Goal: Task Accomplishment & Management: Manage account settings

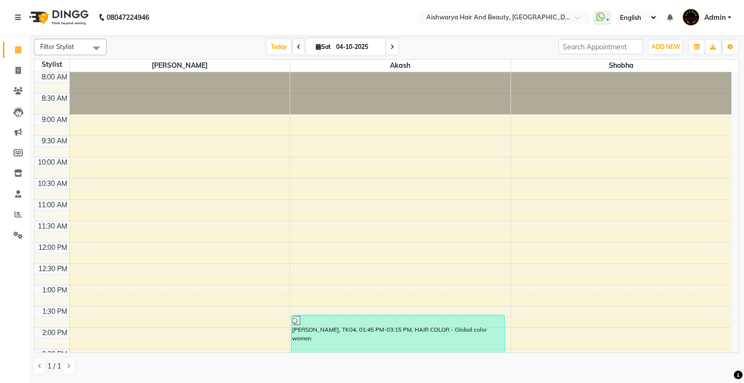
scroll to position [242, 0]
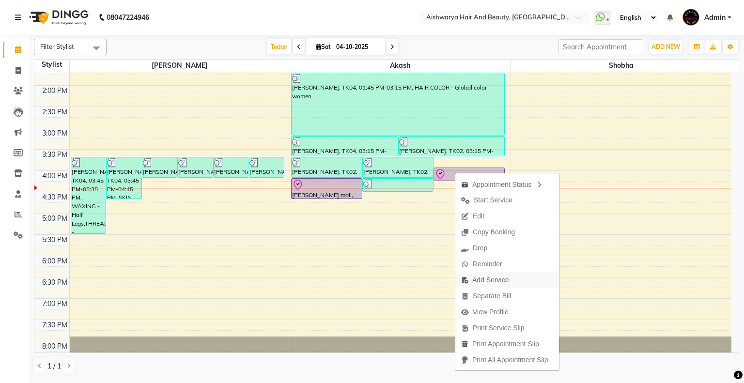
click at [488, 283] on span "Add Service" at bounding box center [491, 280] width 36 height 10
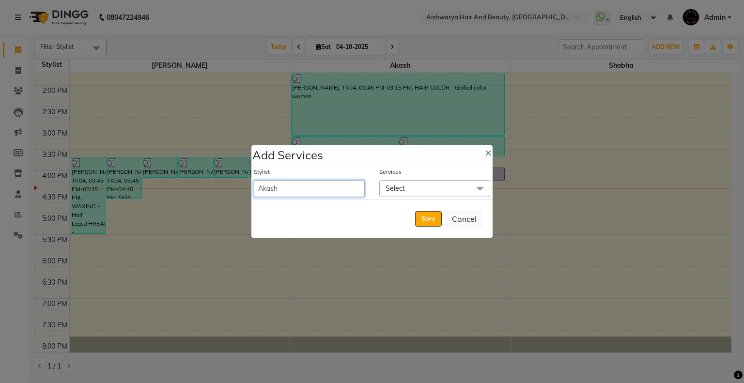
click at [337, 190] on select "Akash kasturi Shobha" at bounding box center [309, 188] width 111 height 17
select select "19046"
click at [254, 180] on select "Akash kasturi Shobha" at bounding box center [309, 188] width 111 height 17
select select "990"
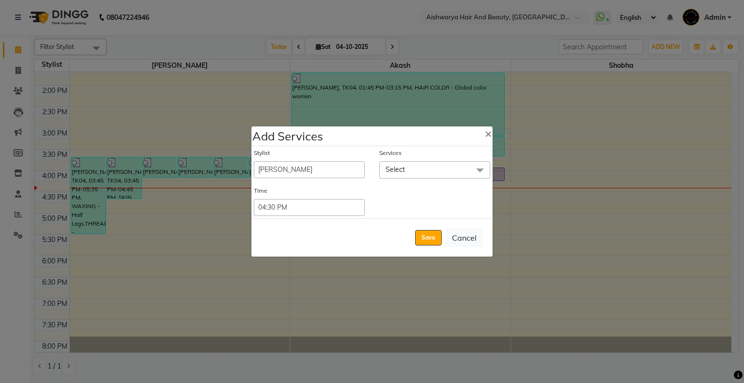
click at [411, 165] on span "Select" at bounding box center [434, 169] width 111 height 17
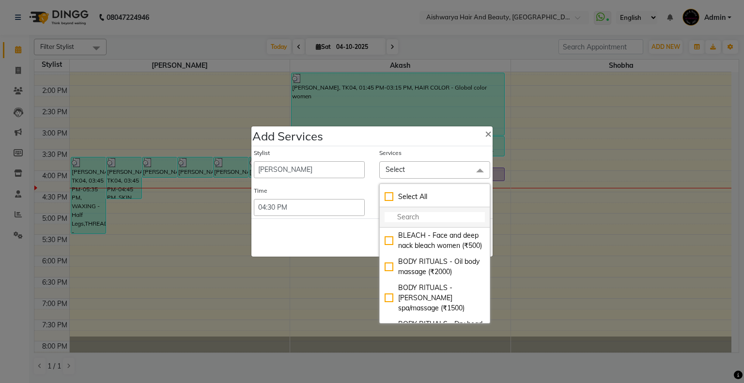
click at [419, 208] on li at bounding box center [435, 217] width 110 height 20
click at [421, 214] on input "multiselect-search" at bounding box center [435, 217] width 100 height 10
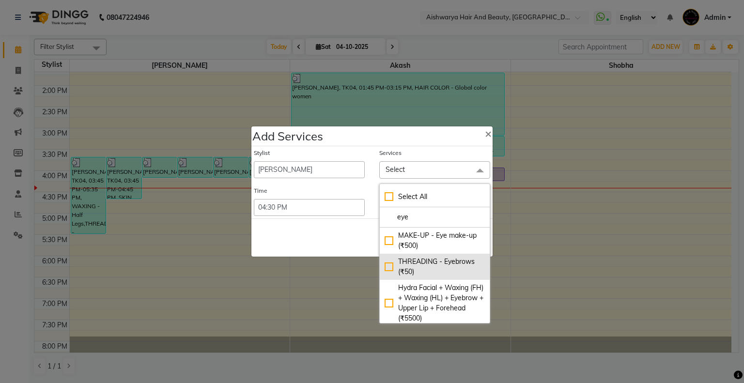
type input "eye"
click at [409, 272] on div "THREADING - Eyebrows (₹50)" at bounding box center [435, 267] width 100 height 20
checkbox input "true"
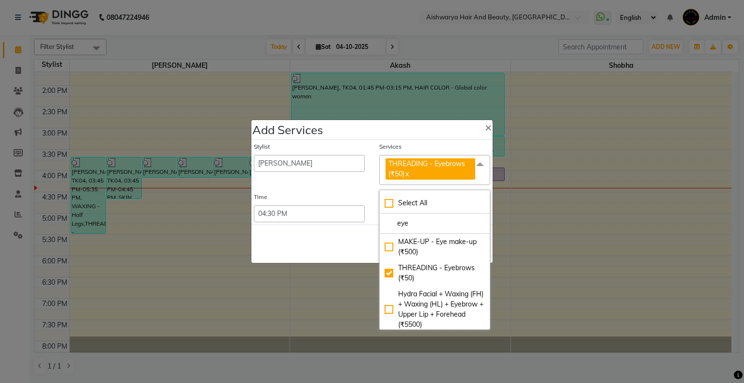
drag, startPoint x: 329, startPoint y: 193, endPoint x: 384, endPoint y: 232, distance: 67.1
click at [330, 193] on div "Time" at bounding box center [309, 199] width 111 height 13
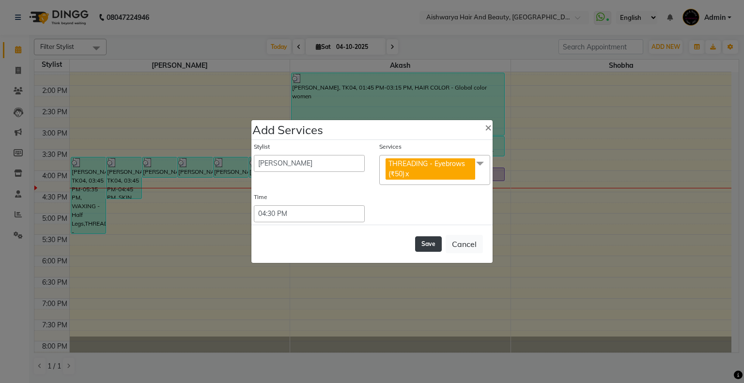
click at [429, 246] on button "Save" at bounding box center [428, 244] width 27 height 16
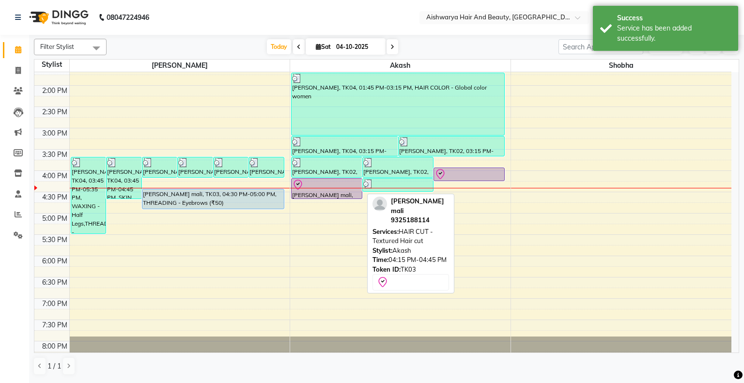
click at [327, 186] on div at bounding box center [326, 185] width 69 height 12
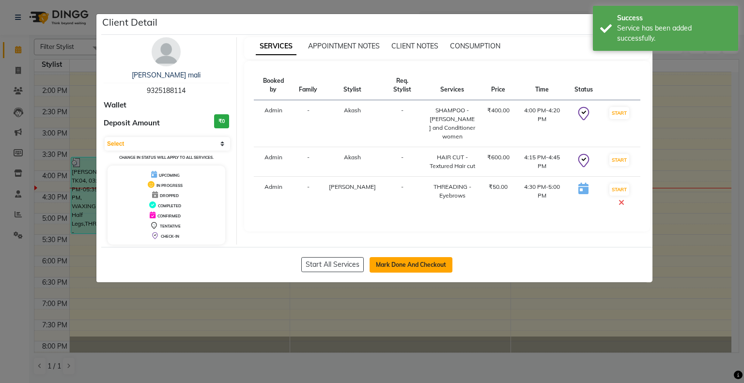
click at [415, 257] on button "Mark Done And Checkout" at bounding box center [411, 265] width 83 height 16
select select "3876"
select select "service"
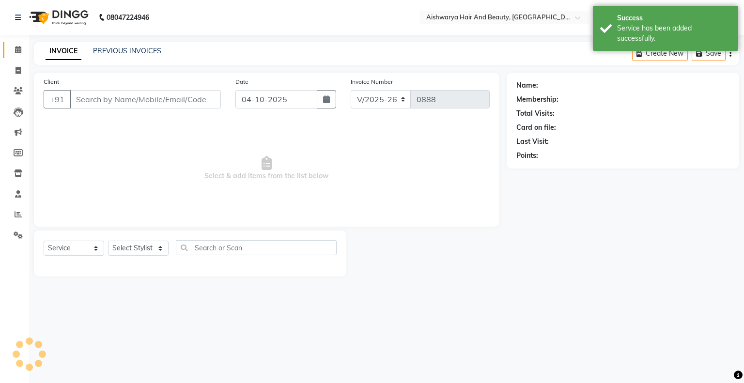
type input "9325188114"
select select "19046"
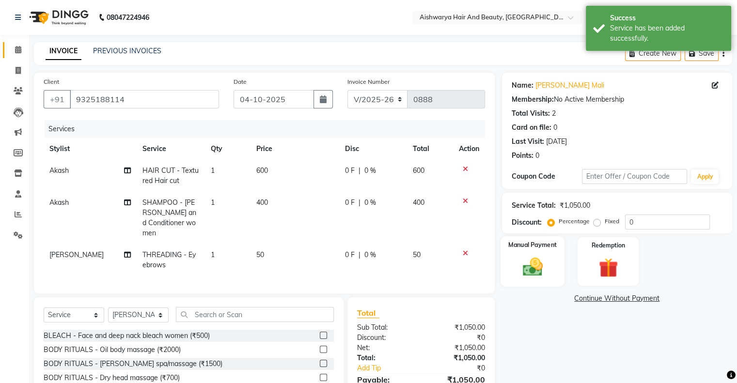
scroll to position [79, 0]
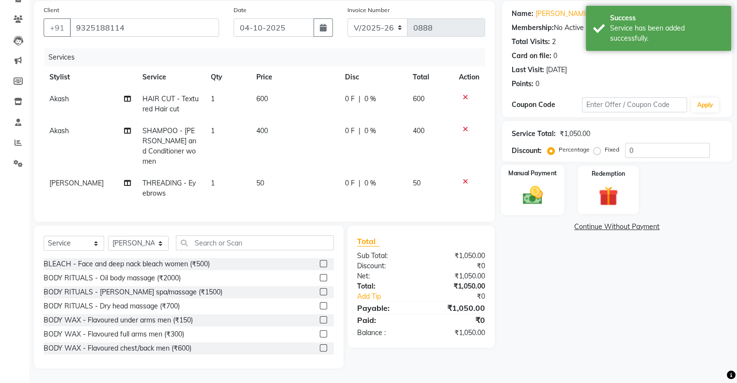
click at [550, 184] on div "Manual Payment" at bounding box center [532, 190] width 63 height 50
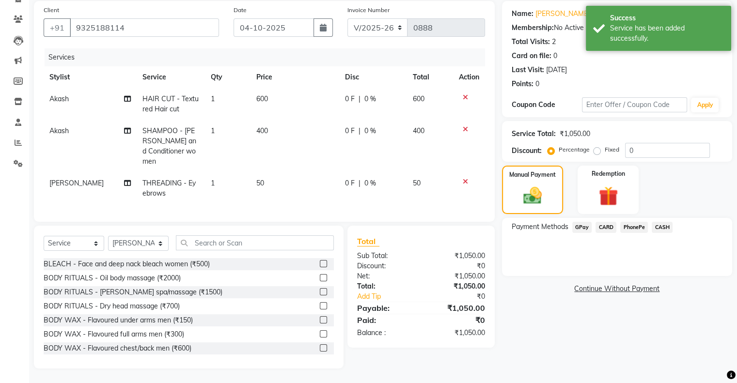
click at [646, 222] on span "PhonePe" at bounding box center [634, 227] width 28 height 11
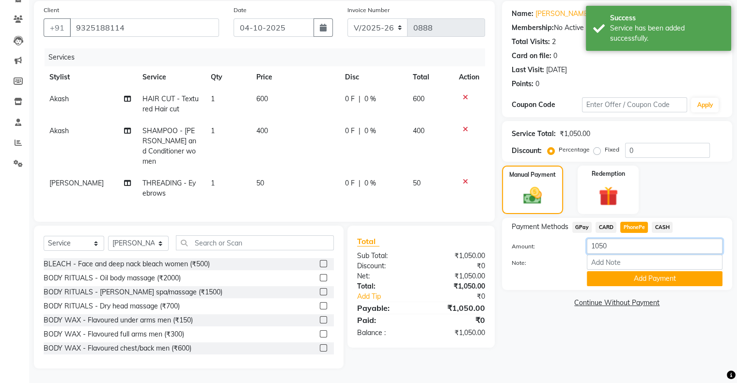
click at [626, 239] on input "1050" at bounding box center [655, 246] width 136 height 15
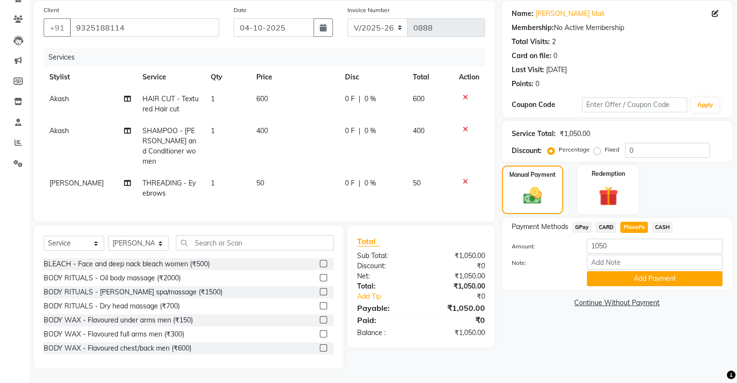
click at [661, 222] on span "CASH" at bounding box center [662, 227] width 21 height 11
click at [655, 274] on button "Add Payment" at bounding box center [655, 278] width 136 height 15
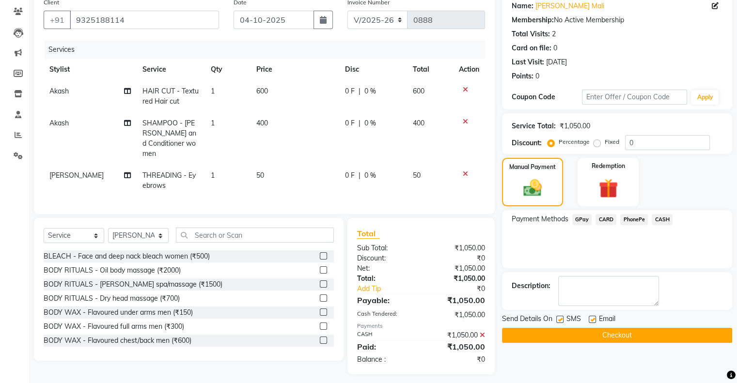
scroll to position [93, 0]
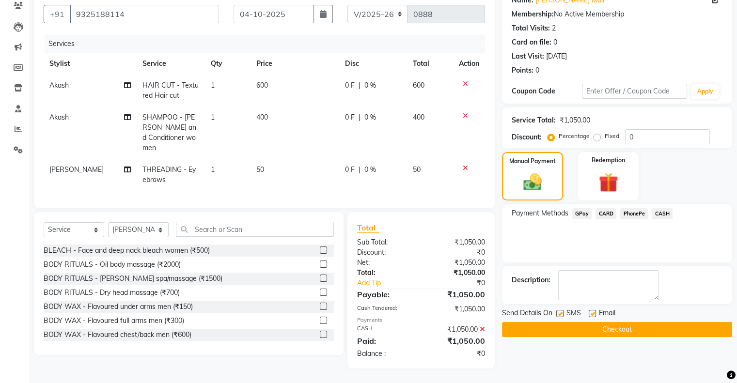
click at [604, 322] on button "Checkout" at bounding box center [617, 329] width 230 height 15
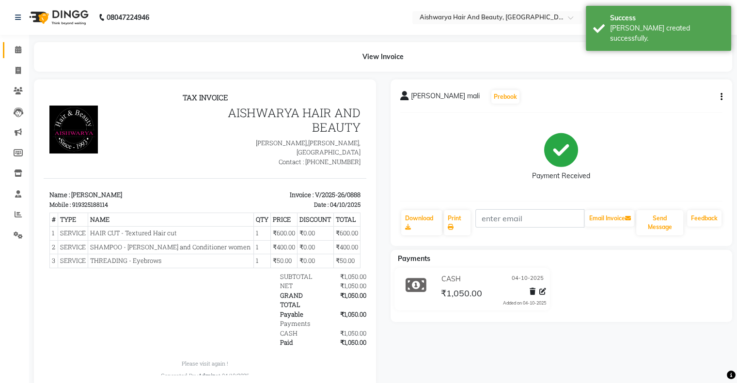
click at [17, 57] on link "Calendar" at bounding box center [14, 50] width 23 height 16
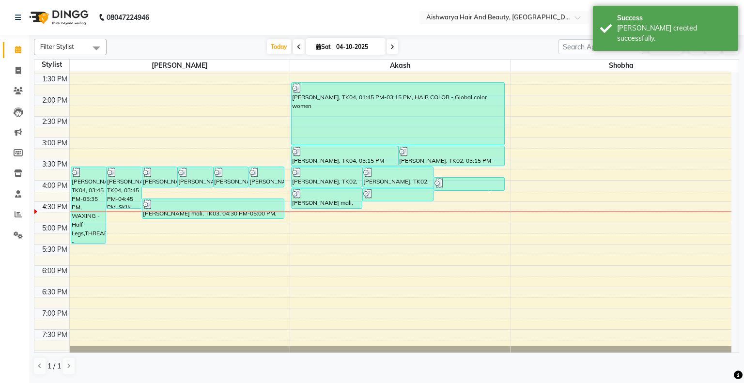
scroll to position [242, 0]
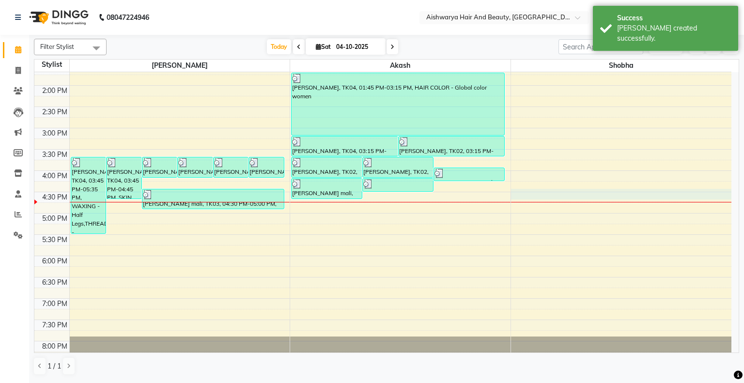
click at [535, 194] on div "8:00 AM 8:30 AM 9:00 AM 9:30 AM 10:00 AM 10:30 AM 11:00 AM 11:30 AM 12:00 PM 12…" at bounding box center [382, 107] width 697 height 554
select select "19060"
select select "990"
select select "tentative"
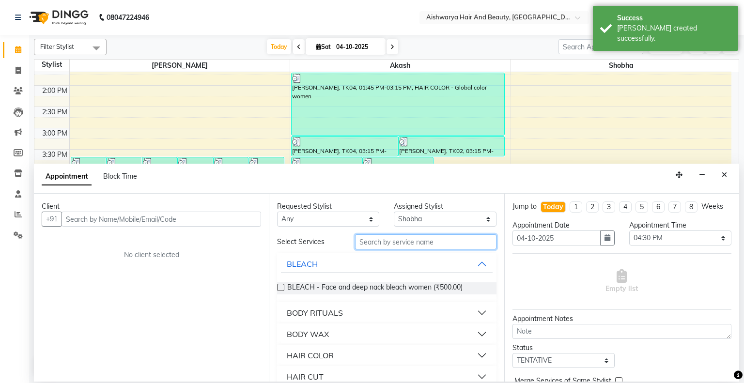
click at [391, 242] on input "text" at bounding box center [426, 242] width 142 height 15
type input "eye"
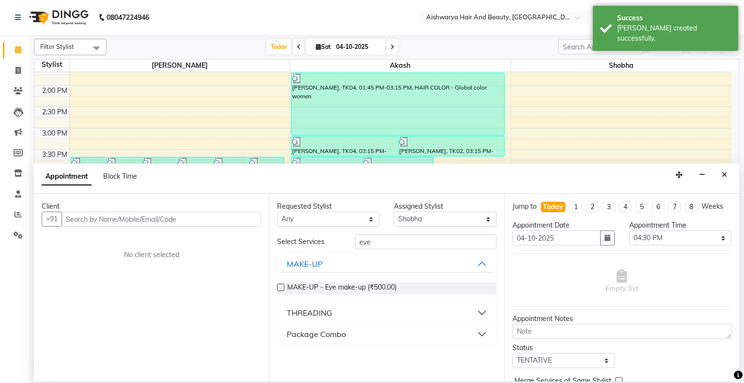
click at [298, 312] on div "THREADING" at bounding box center [310, 313] width 46 height 12
click at [295, 335] on span "THREADING - Eyebrows (₹50.00)" at bounding box center [339, 337] width 104 height 12
checkbox input "false"
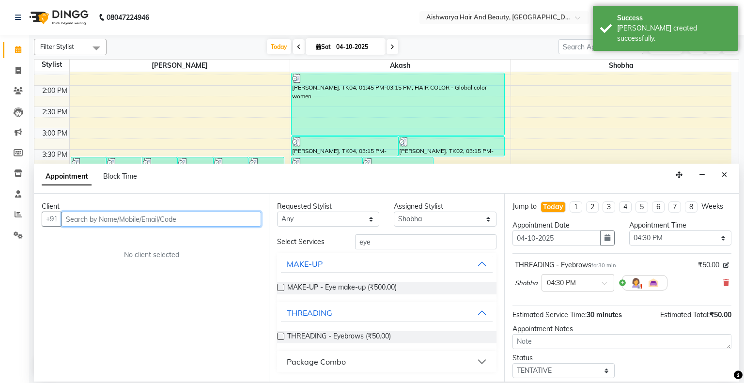
click at [167, 219] on input "text" at bounding box center [162, 219] width 200 height 15
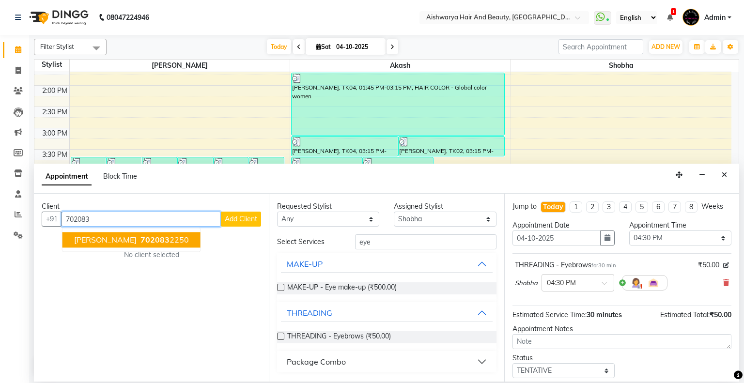
click at [119, 240] on span "[PERSON_NAME]" at bounding box center [105, 241] width 63 height 10
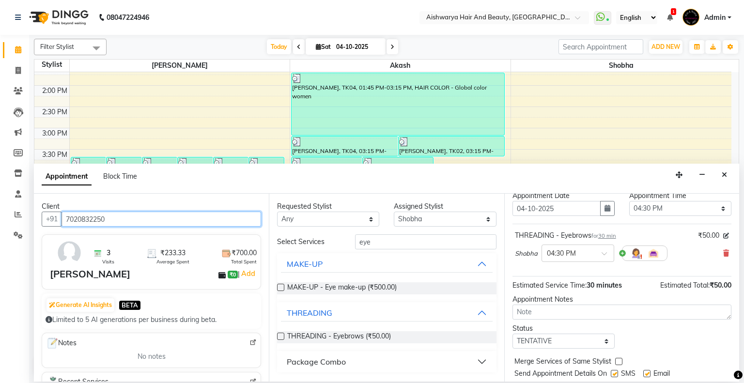
scroll to position [57, 0]
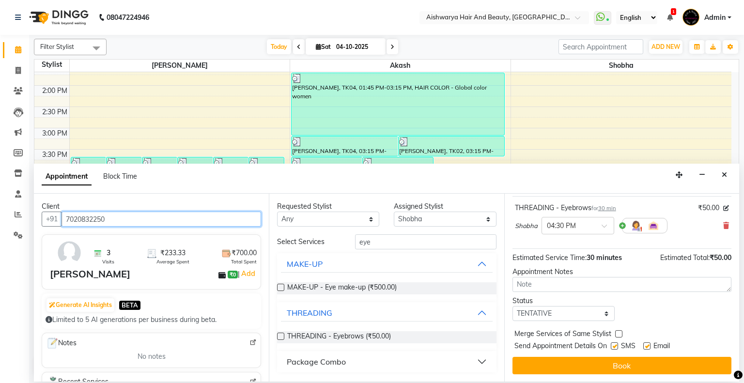
type input "7020832250"
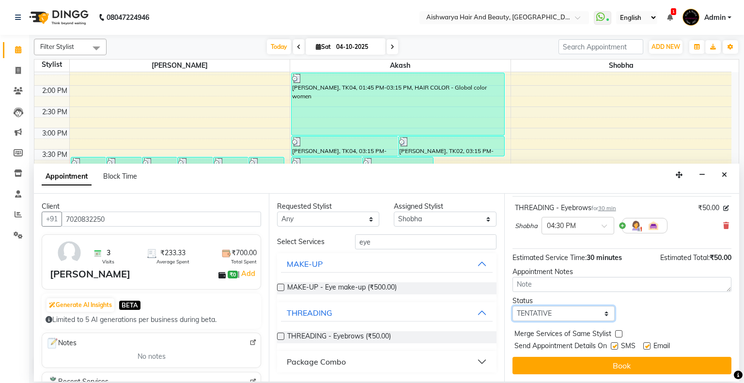
click at [566, 314] on select "Select TENTATIVE CONFIRM CHECK-IN UPCOMING" at bounding box center [564, 313] width 102 height 15
select select "check-in"
click at [513, 306] on select "Select TENTATIVE CONFIRM CHECK-IN UPCOMING" at bounding box center [564, 313] width 102 height 15
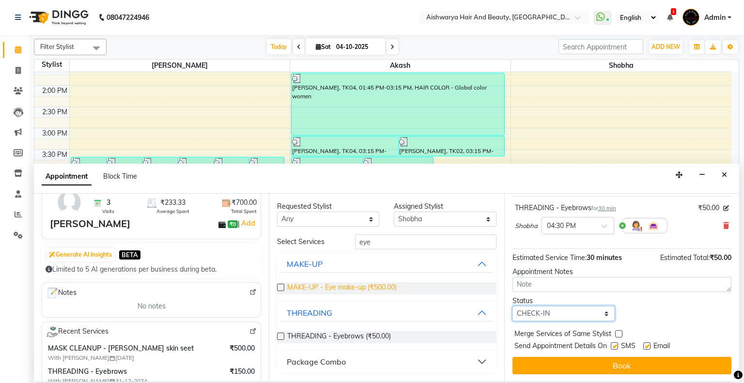
scroll to position [194, 0]
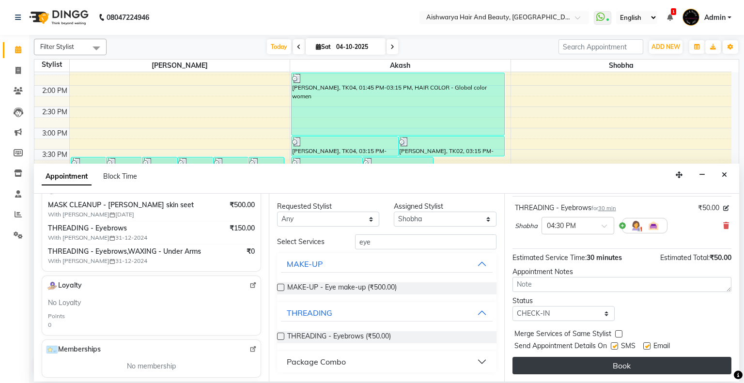
click at [609, 370] on button "Book" at bounding box center [622, 365] width 219 height 17
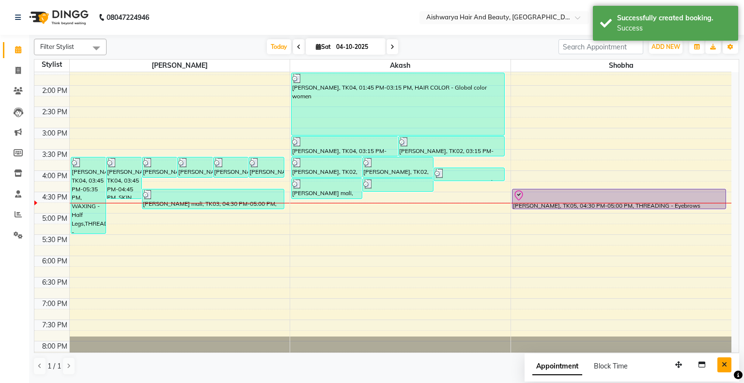
click at [725, 370] on button "Close" at bounding box center [725, 365] width 14 height 15
